Goal: Task Accomplishment & Management: Use online tool/utility

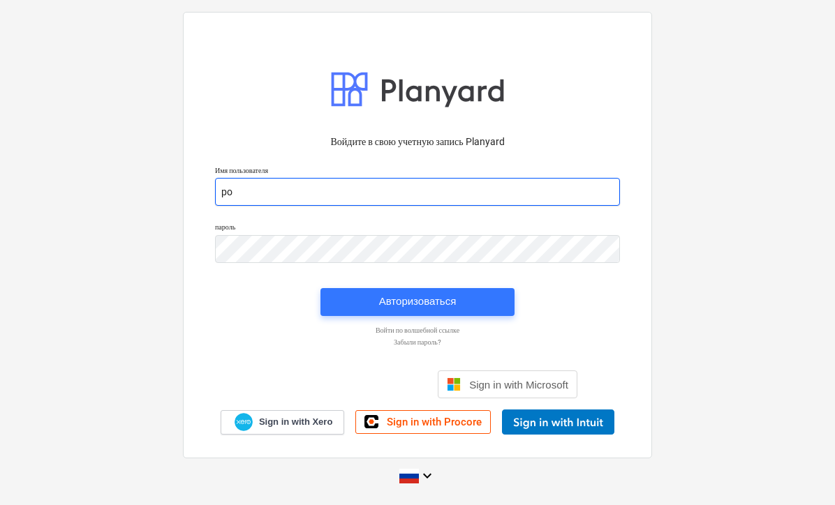
type input "p"
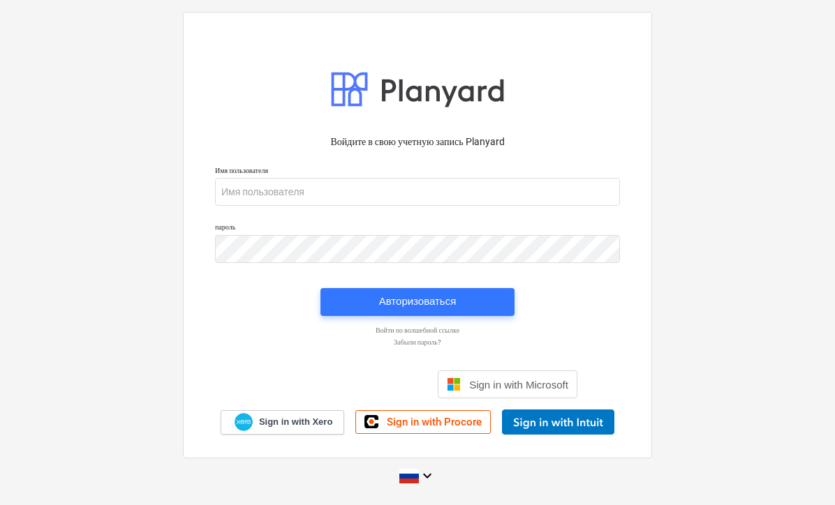
click at [369, 387] on div "Войти с аккаунтом Google (откроется в новой вкладке)" at bounding box center [342, 384] width 169 height 31
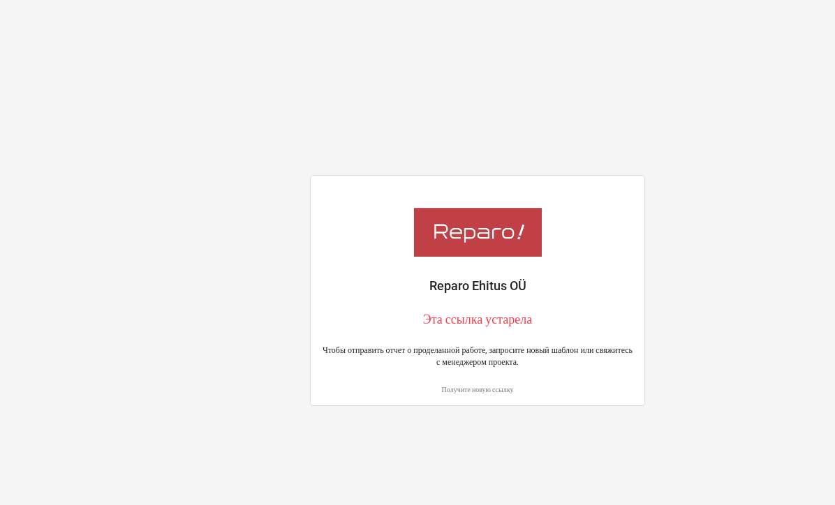
click at [489, 391] on p "Получите новую ссылку" at bounding box center [477, 389] width 311 height 9
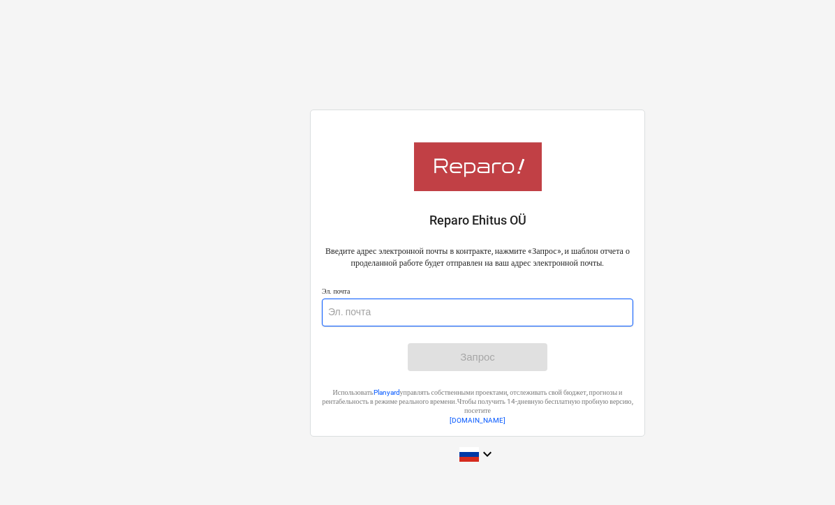
click at [447, 322] on input "email" at bounding box center [477, 313] width 311 height 28
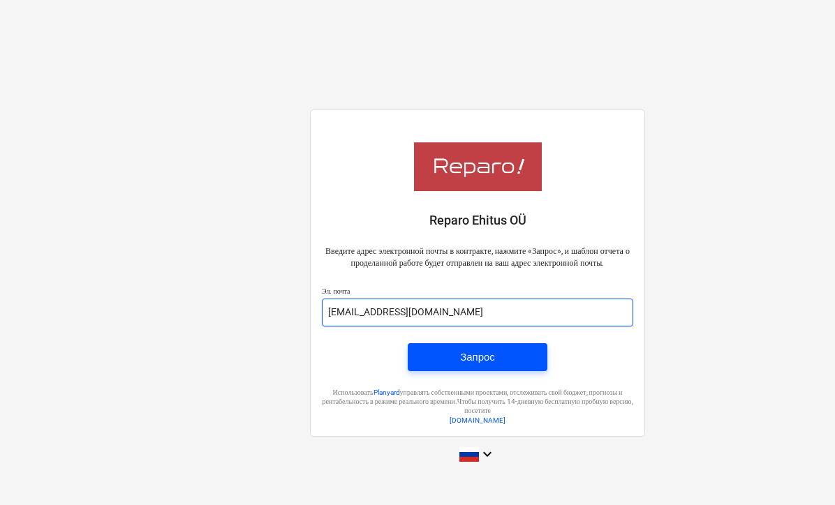
type input "[EMAIL_ADDRESS][DOMAIN_NAME]"
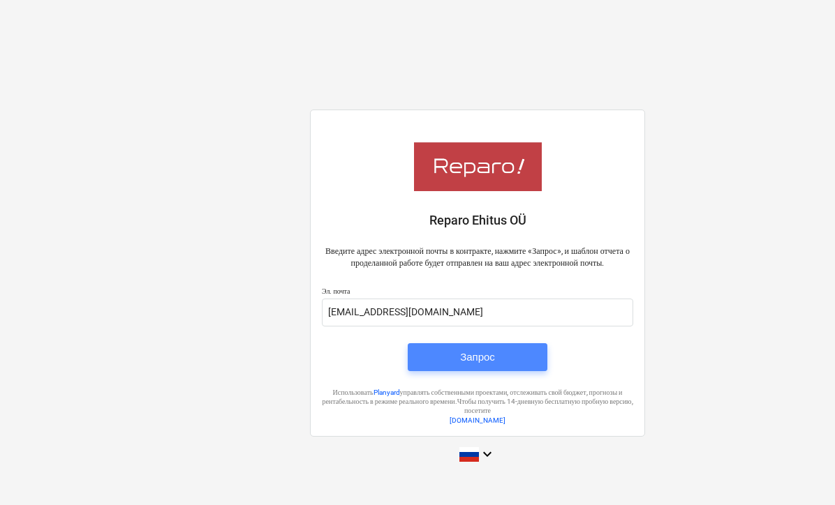
click at [484, 361] on div "Запрос" at bounding box center [477, 357] width 35 height 18
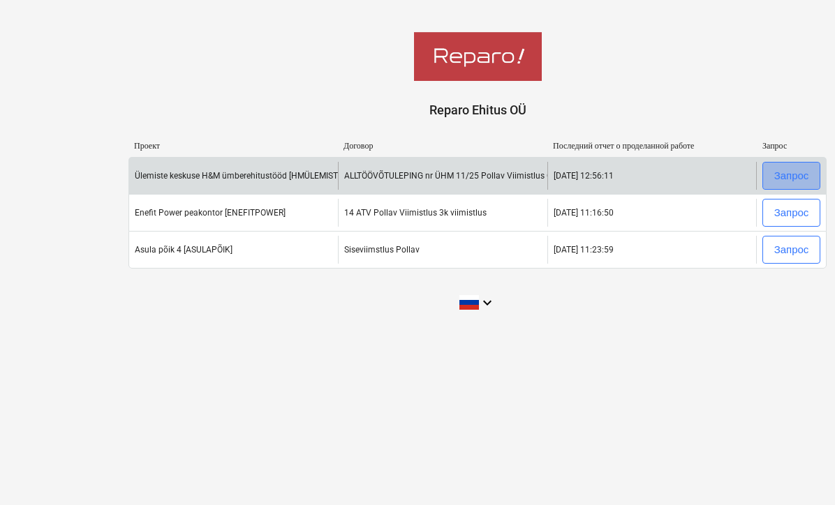
click at [792, 175] on div "Запрос" at bounding box center [791, 176] width 35 height 18
